Goal: Transaction & Acquisition: Book appointment/travel/reservation

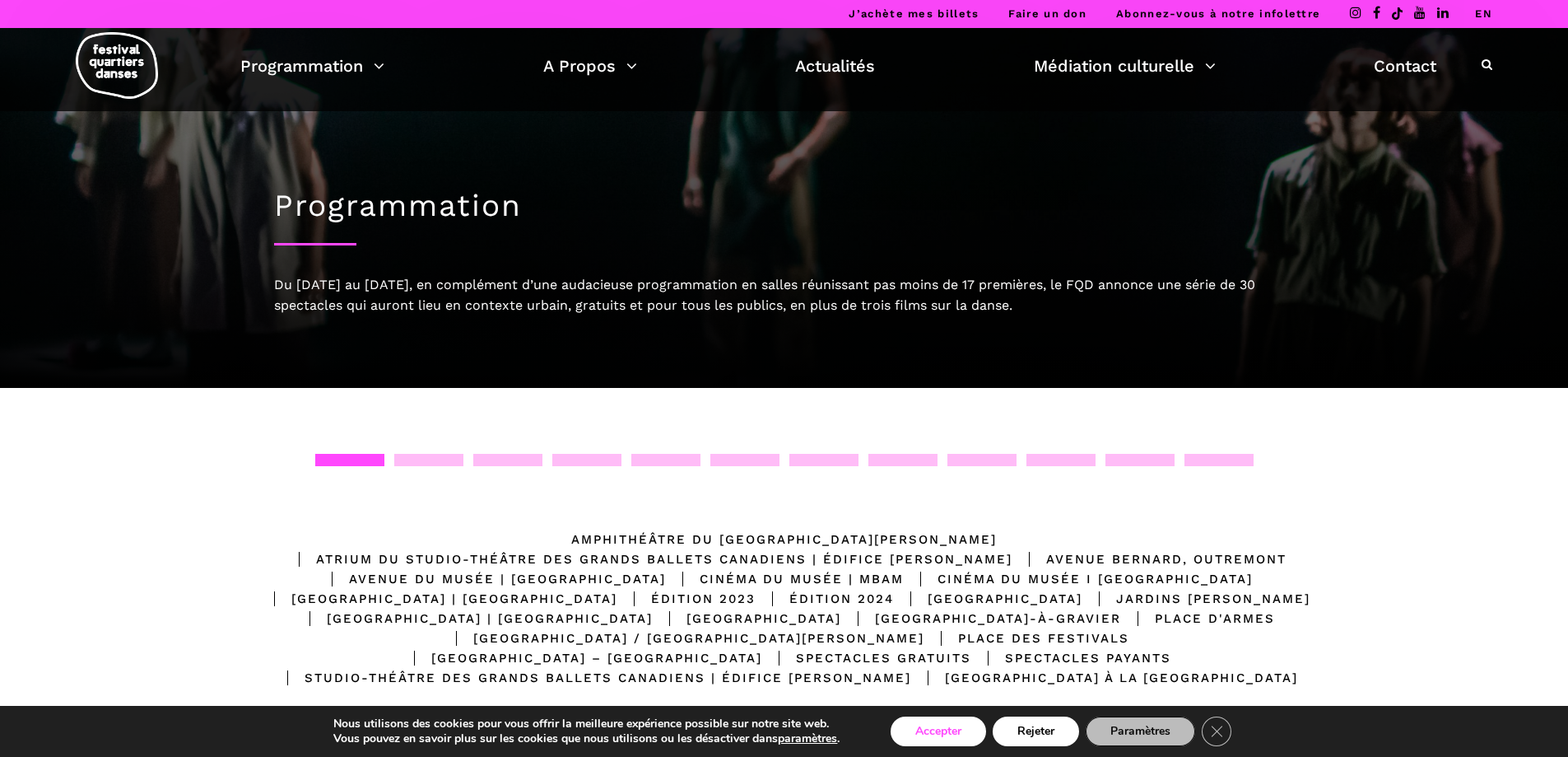
click at [894, 731] on button "Accepter" at bounding box center [939, 731] width 96 height 30
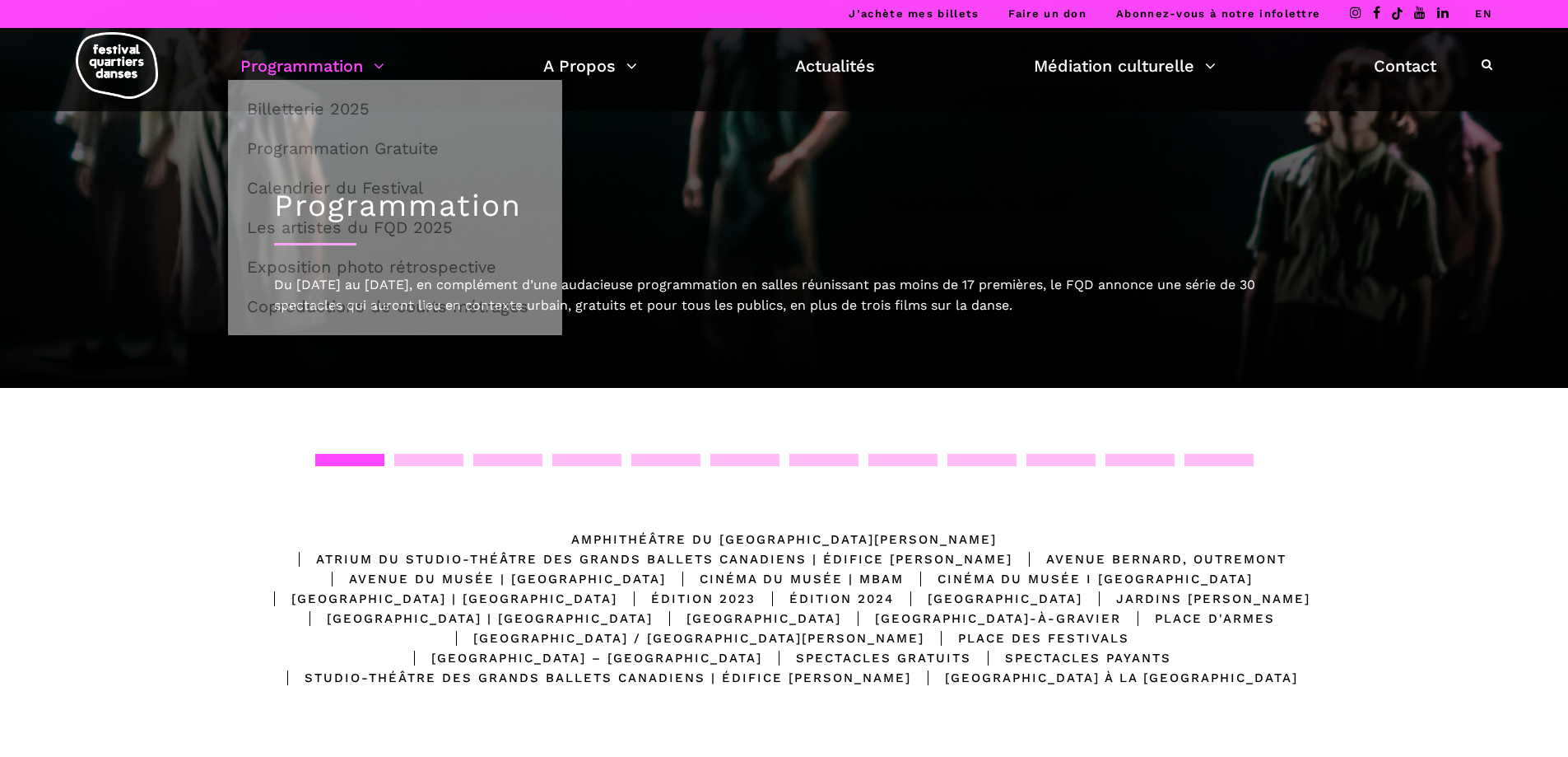
click at [334, 59] on link "Programmation" at bounding box center [312, 66] width 144 height 28
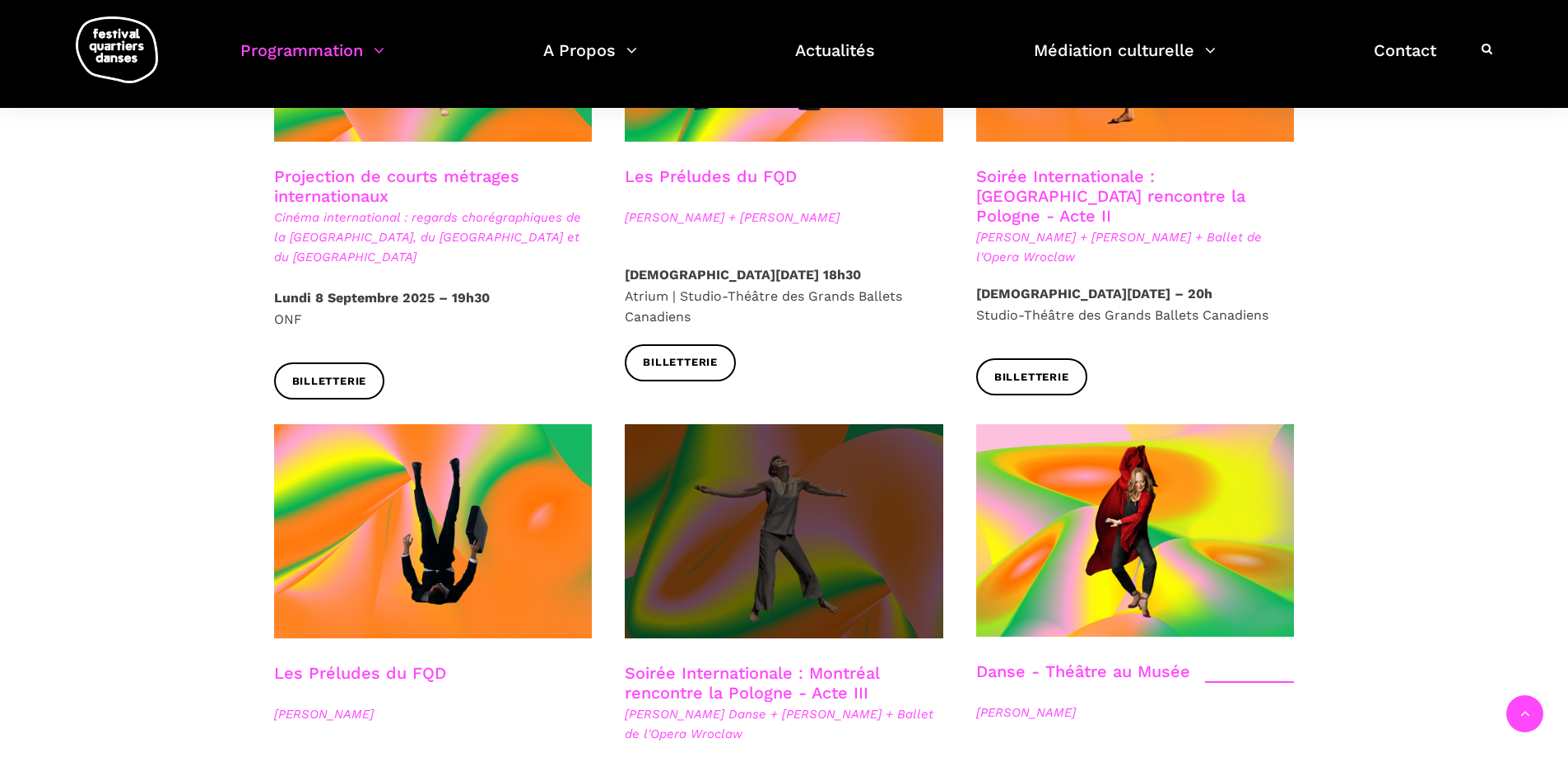
scroll to position [1400, 0]
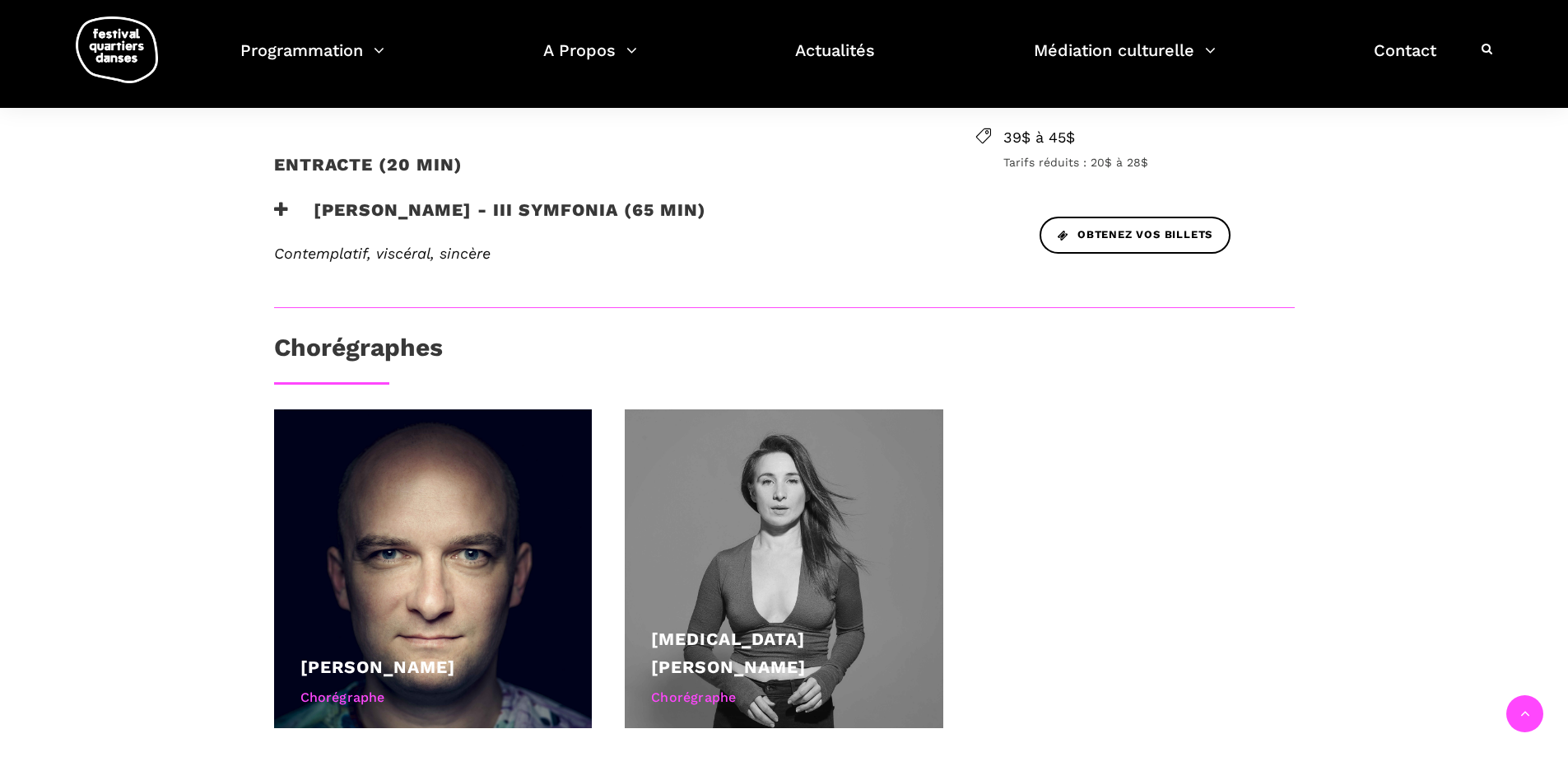
scroll to position [824, 0]
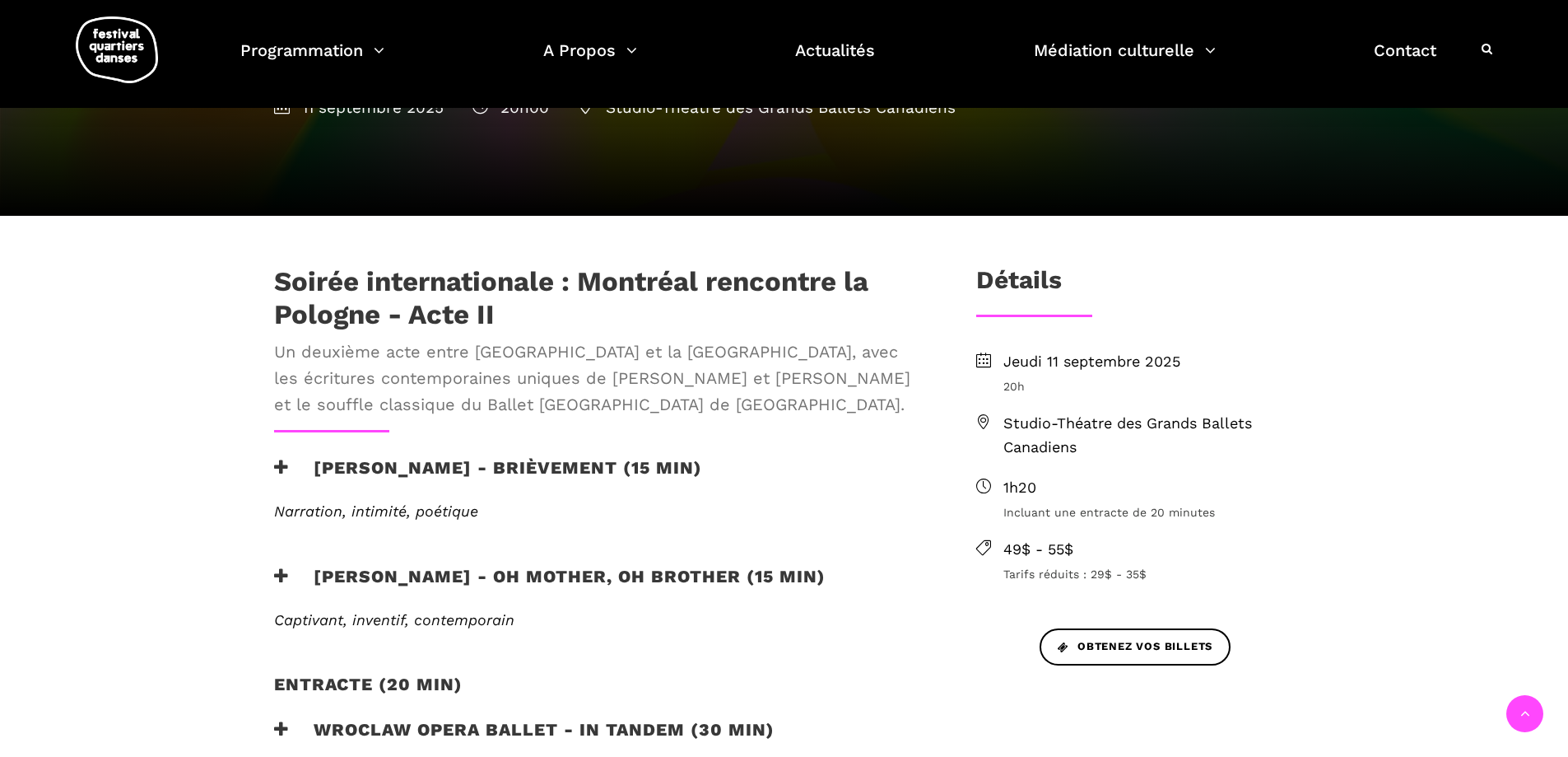
scroll to position [247, 0]
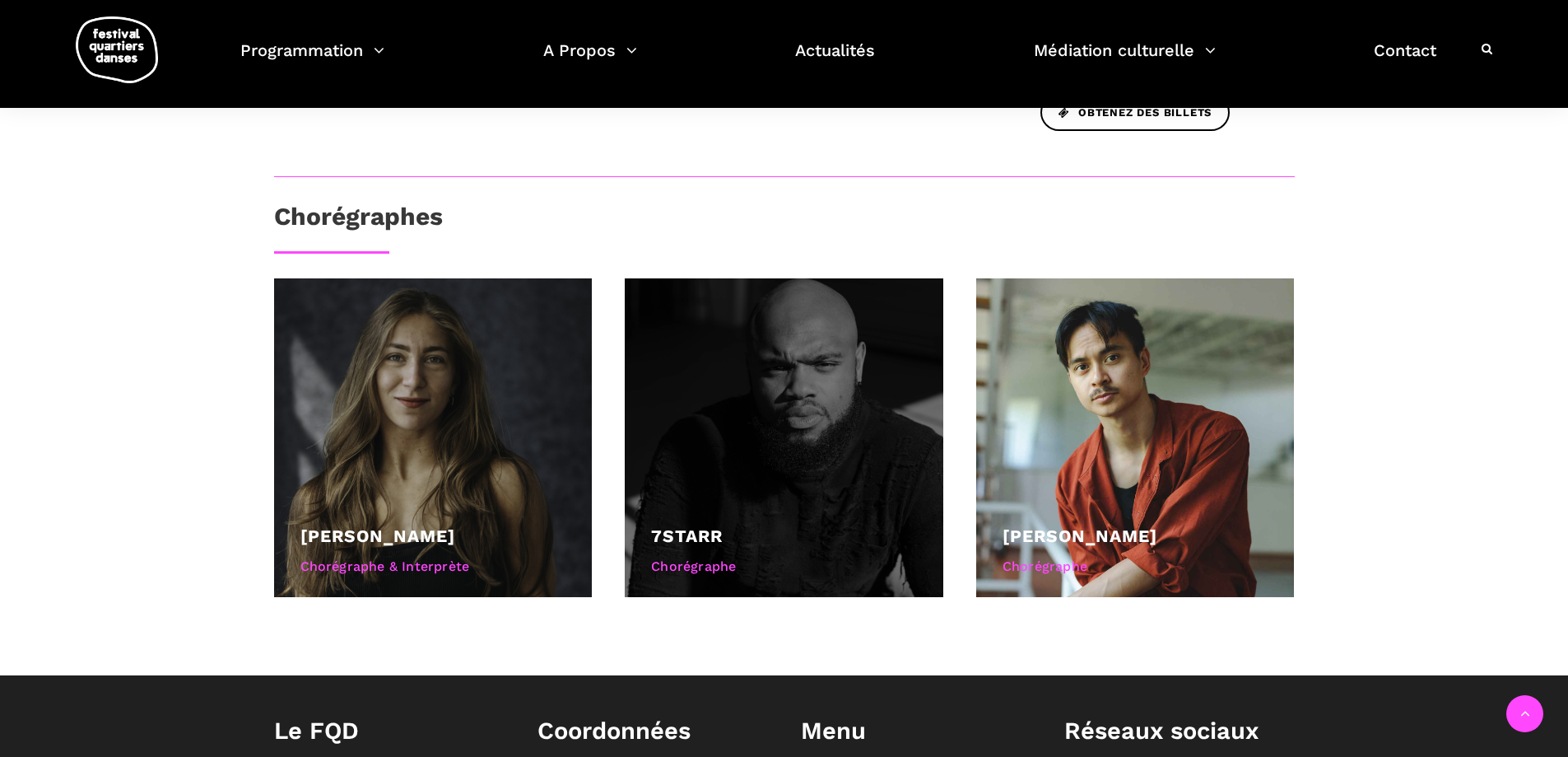
scroll to position [412, 0]
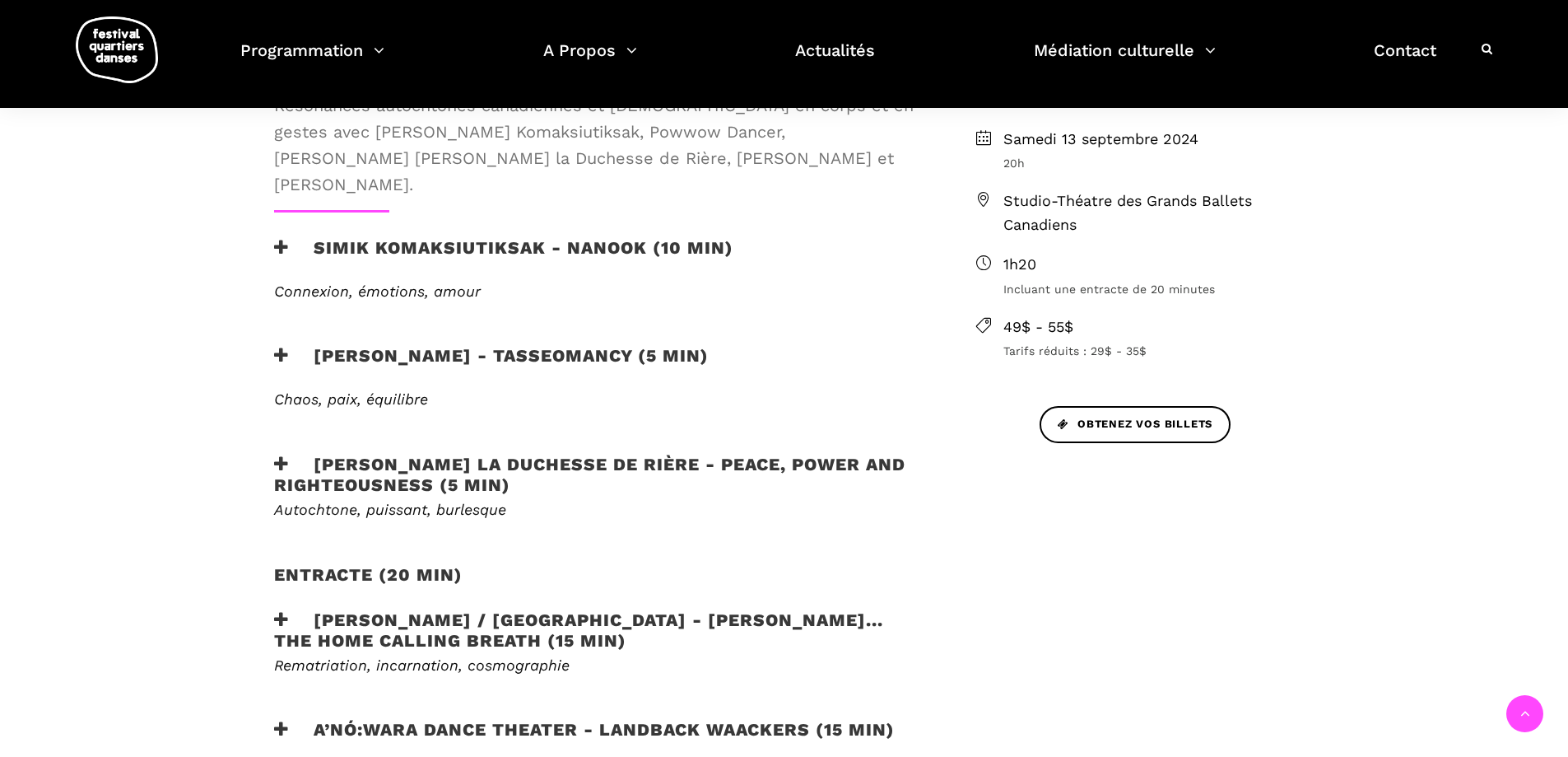
scroll to position [742, 0]
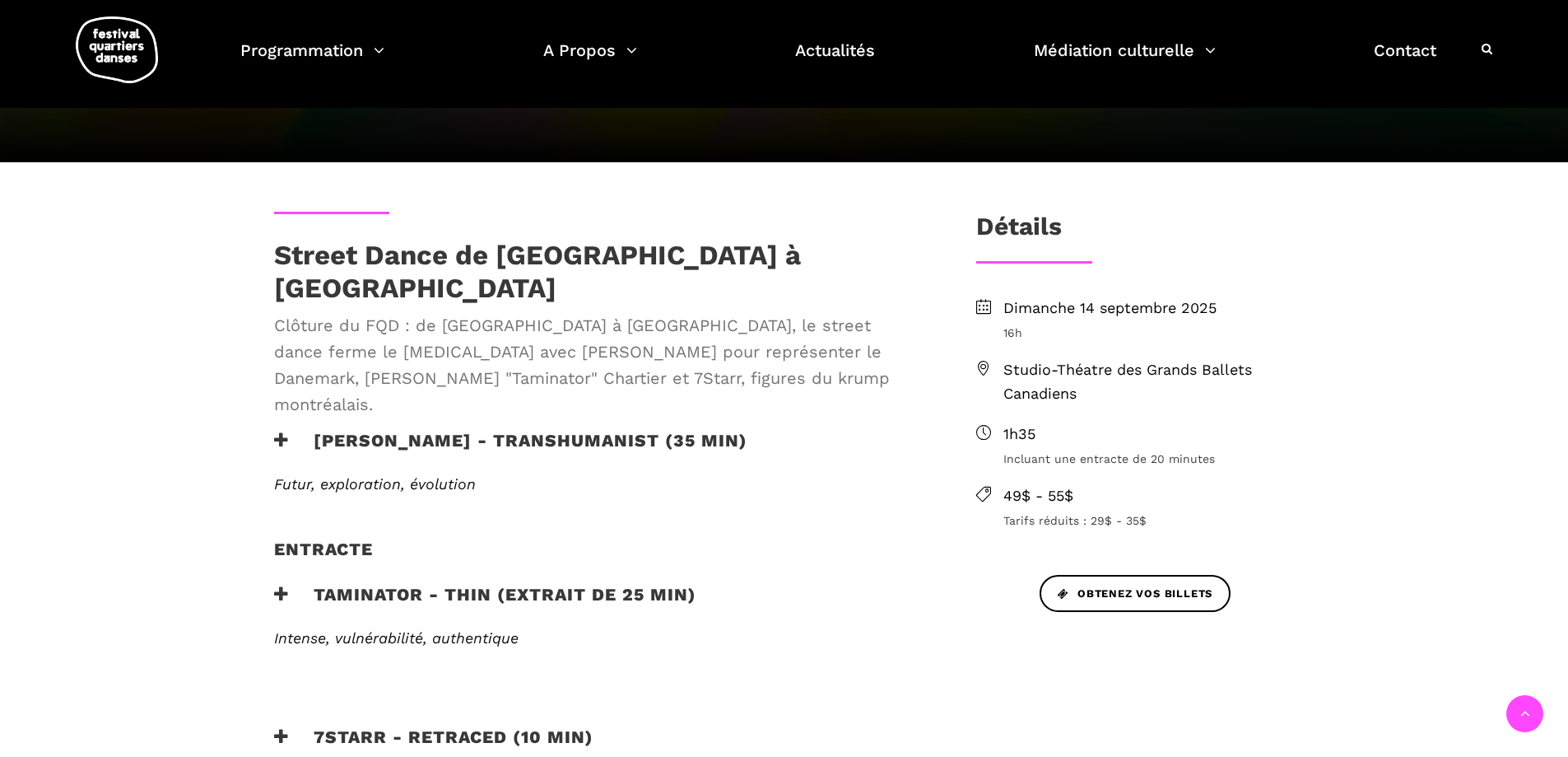
scroll to position [412, 0]
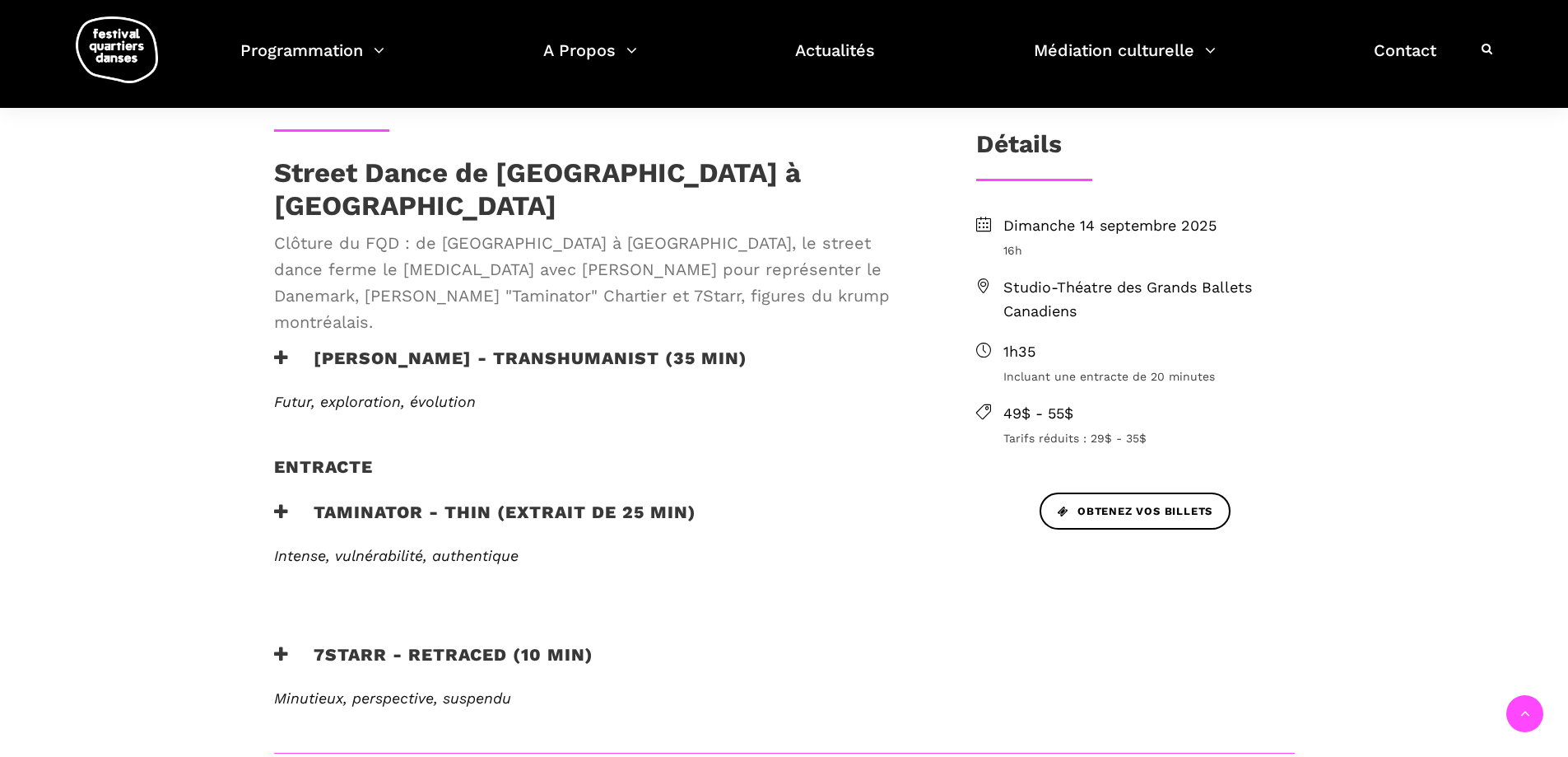
drag, startPoint x: 760, startPoint y: 27, endPoint x: 488, endPoint y: 522, distance: 564.8
click at [488, 547] on div "Intense, vulnérabilité, authentique Lauréate du Prix de la danse de Montréal 20…" at bounding box center [598, 573] width 649 height 52
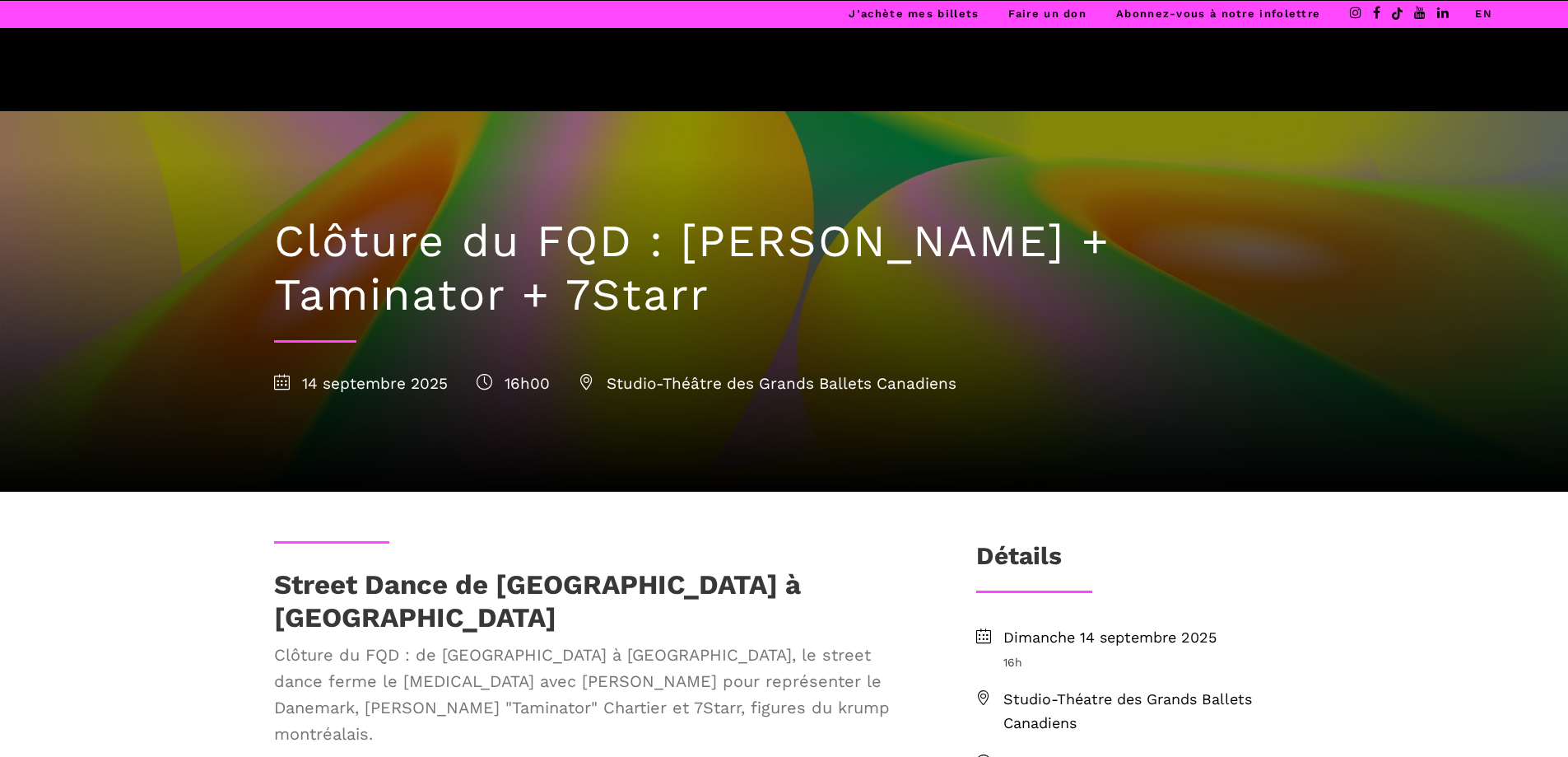
scroll to position [247, 0]
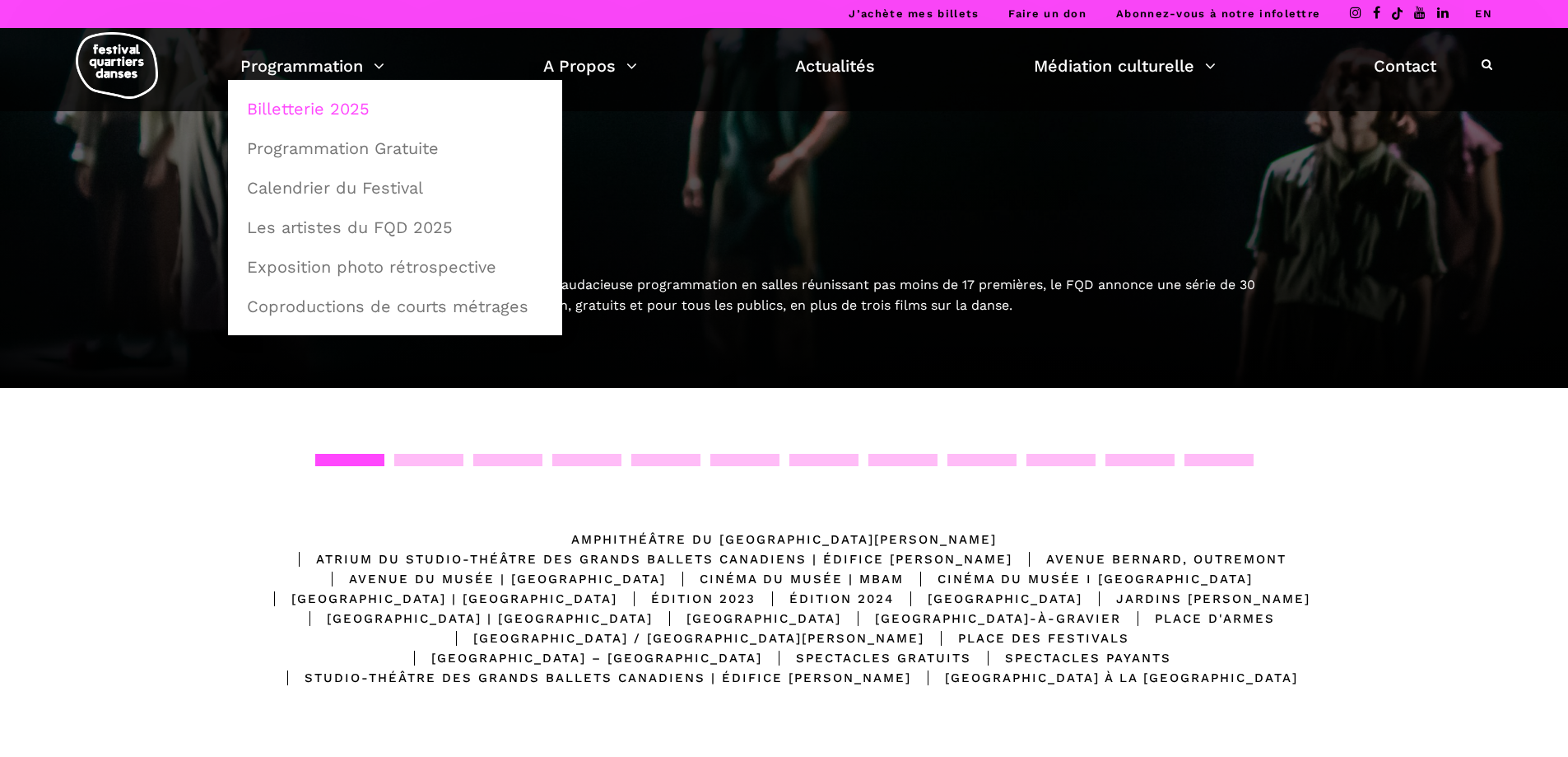
click at [345, 118] on link "Billetterie 2025" at bounding box center [395, 109] width 316 height 38
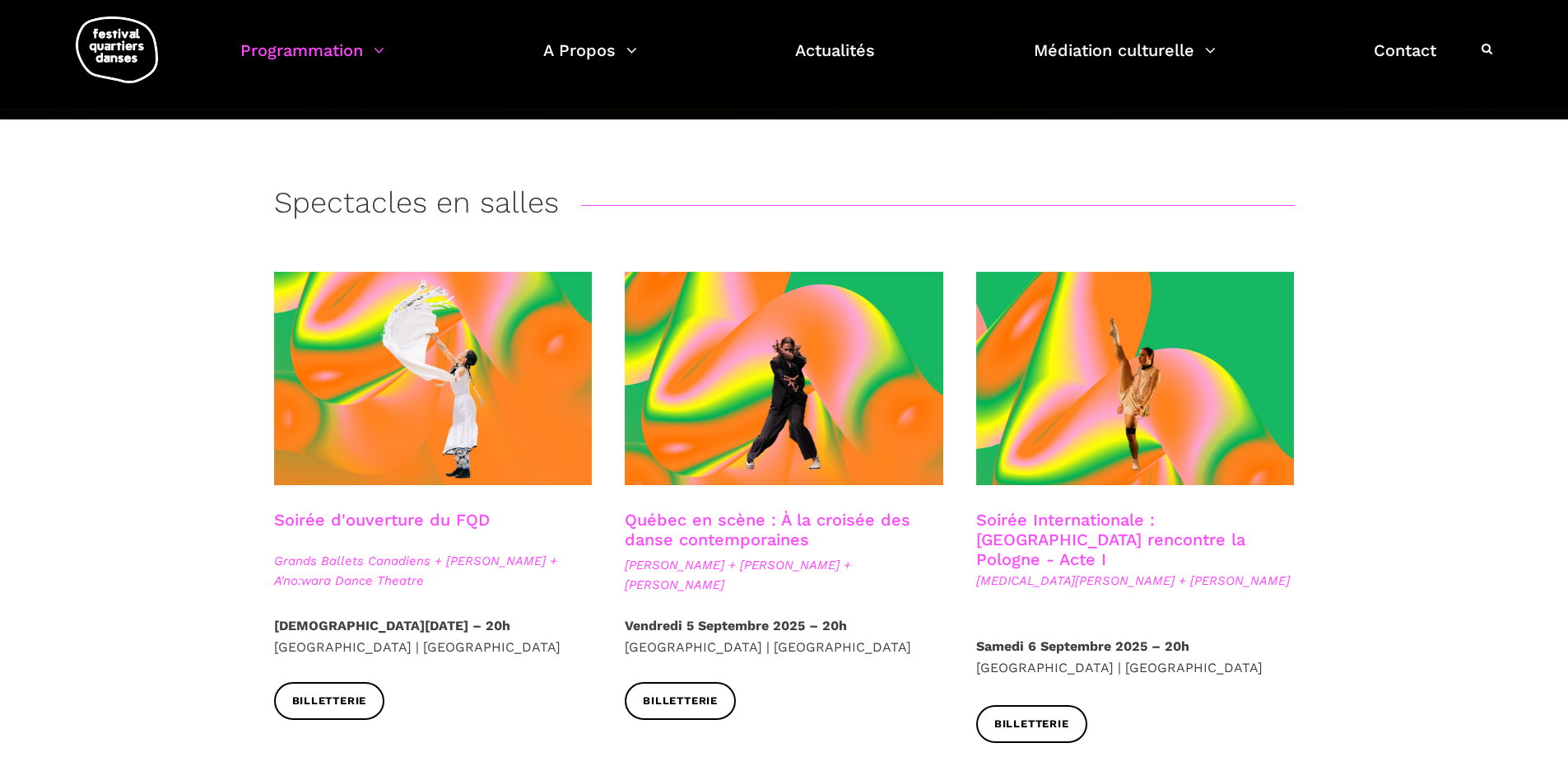
scroll to position [330, 0]
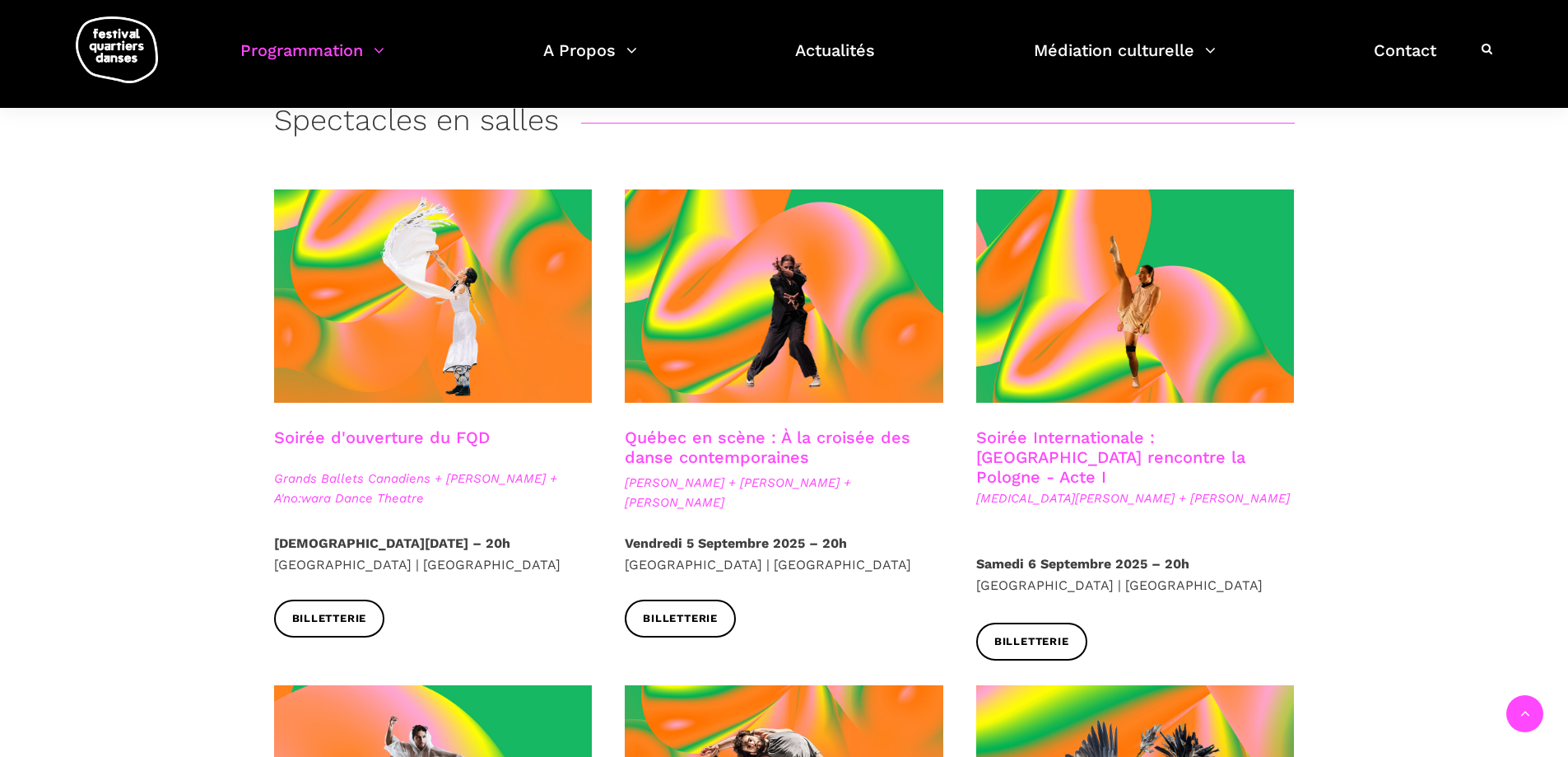
click at [380, 549] on strong "Jeudi 4 Septembre 2025 – 20h" at bounding box center [392, 543] width 236 height 15
click at [385, 442] on link "Soirée d'ouverture du FQD" at bounding box center [382, 437] width 216 height 20
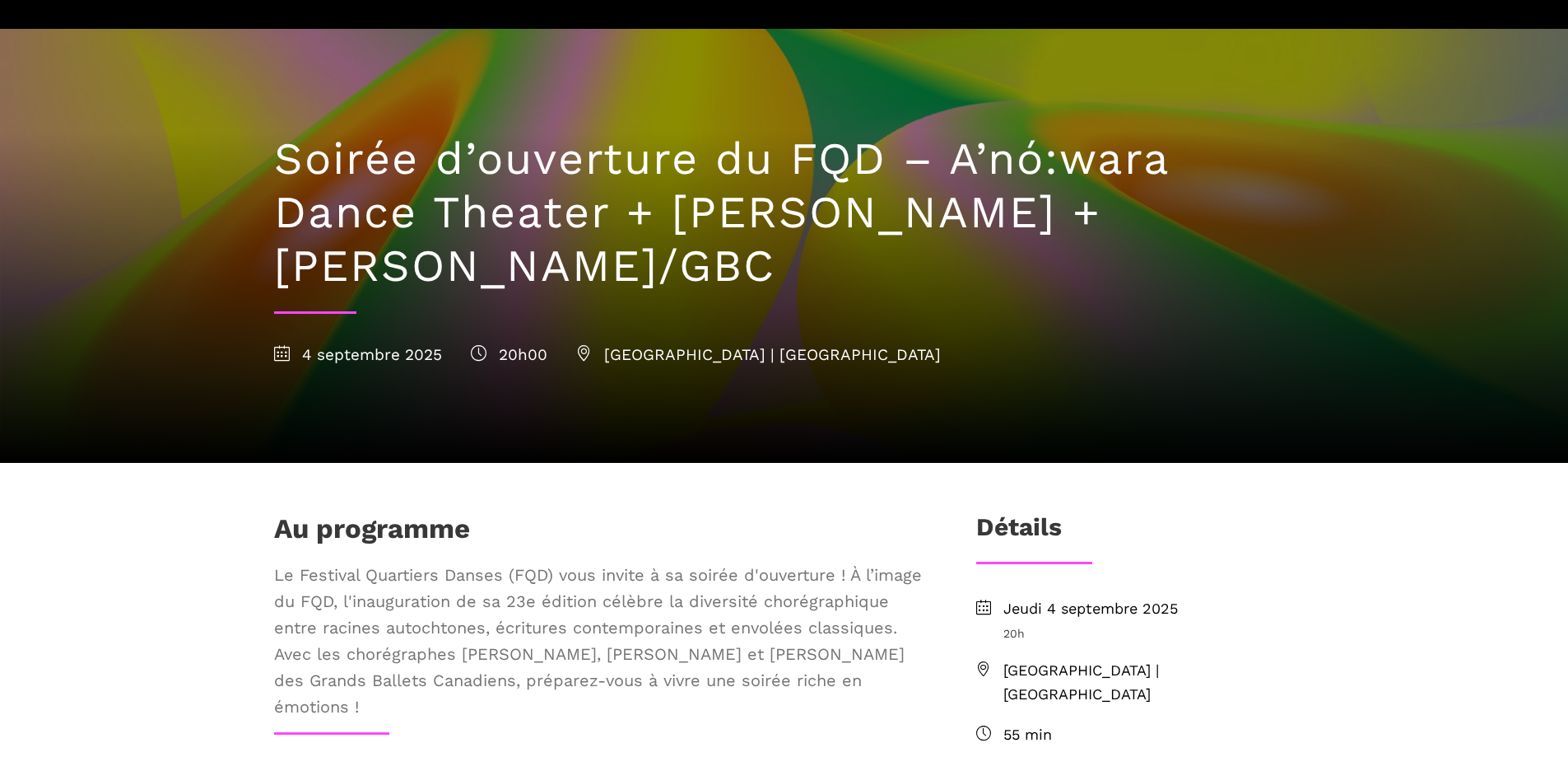
scroll to position [164, 0]
